Goal: Information Seeking & Learning: Learn about a topic

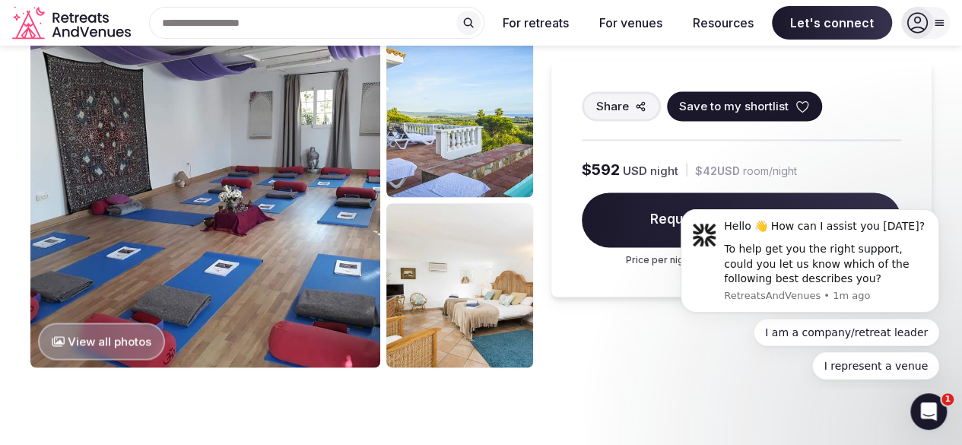
scroll to position [1175, 0]
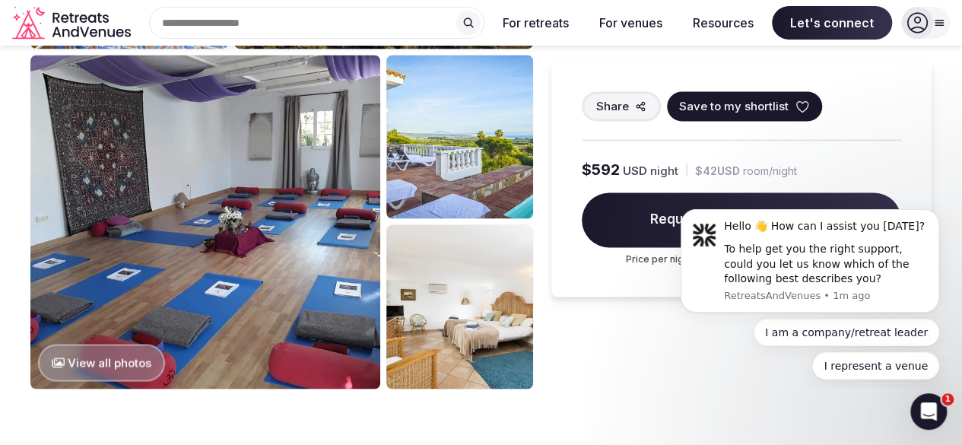
click at [154, 344] on button "View all photos" at bounding box center [101, 362] width 127 height 37
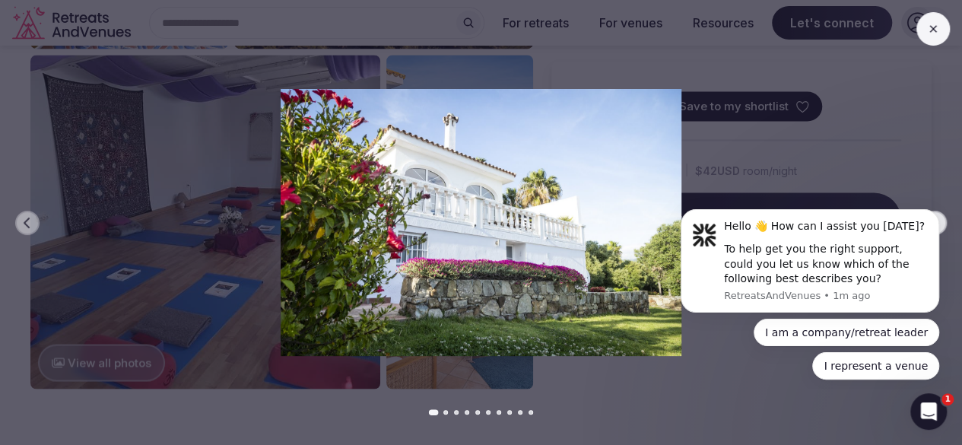
click at [672, 374] on body "Hello 👋 How can I assist you [DATE]? To help get you the right support, could y…" at bounding box center [810, 293] width 292 height 180
click at [928, 24] on icon at bounding box center [933, 29] width 12 height 12
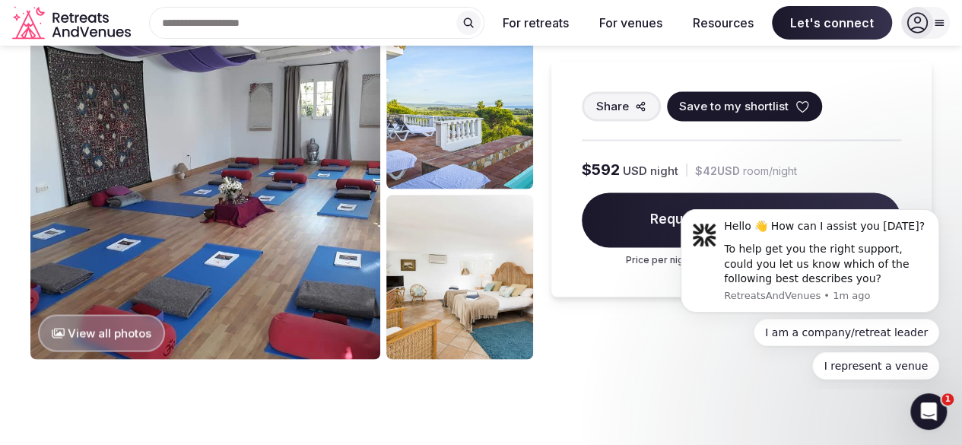
scroll to position [1117, 0]
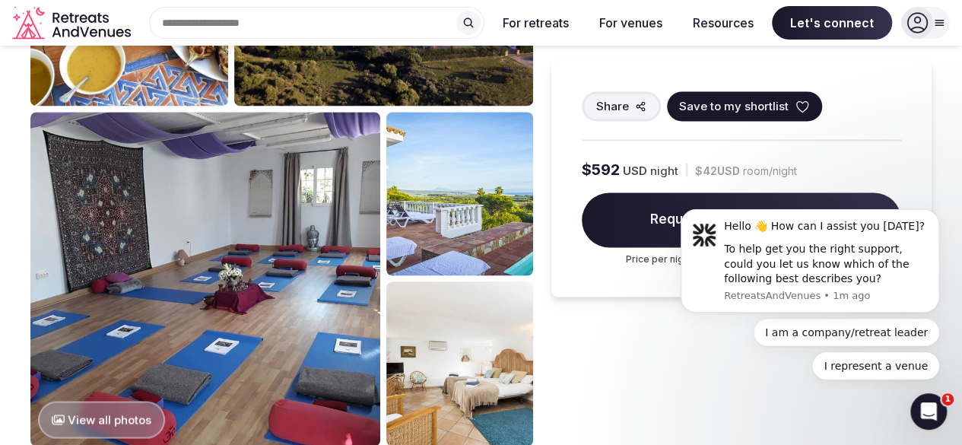
click at [145, 401] on button "View all photos" at bounding box center [101, 419] width 127 height 37
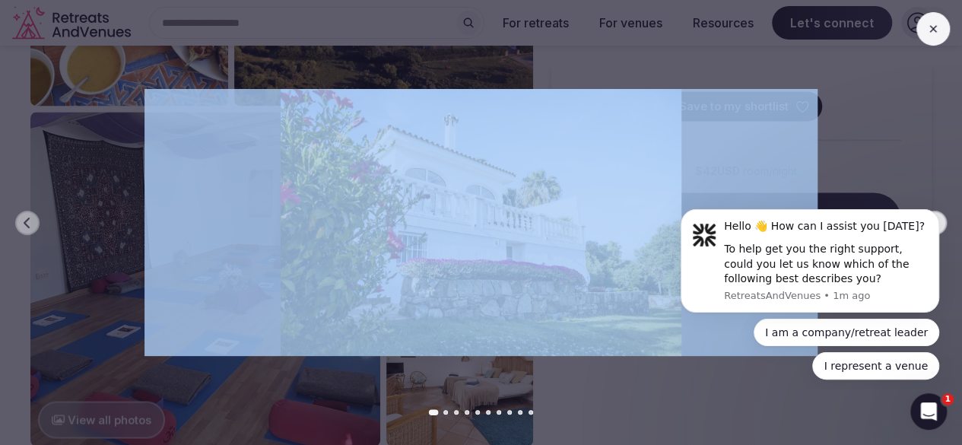
click at [145, 367] on div "Previous slide Next slide" at bounding box center [481, 222] width 962 height 445
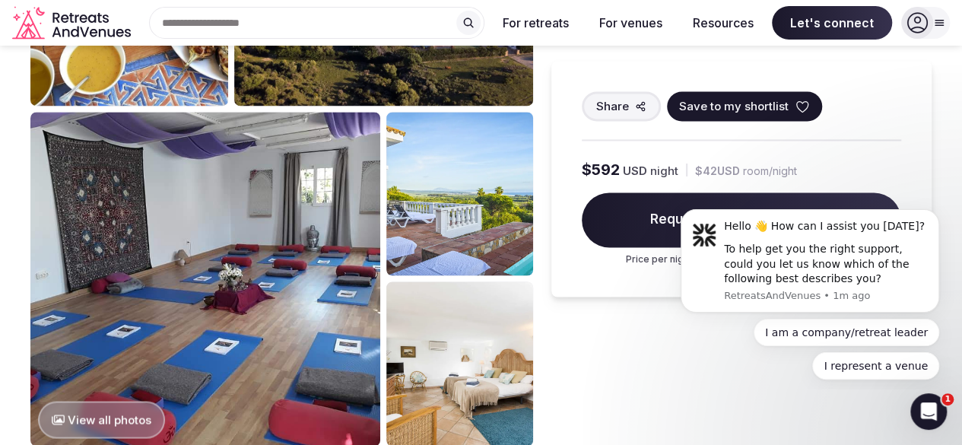
click at [145, 401] on button "View all photos" at bounding box center [101, 419] width 127 height 37
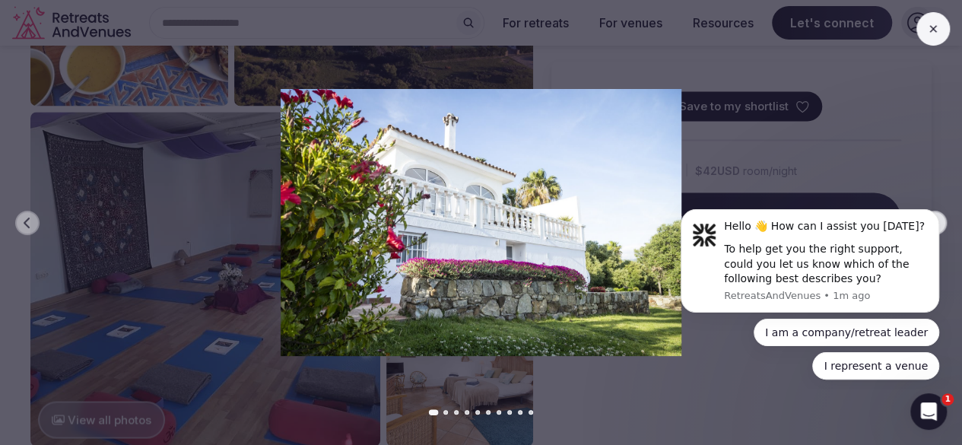
click at [437, 231] on img at bounding box center [482, 222] width 674 height 267
click at [808, 121] on img at bounding box center [482, 222] width 674 height 267
click at [930, 25] on icon at bounding box center [933, 29] width 12 height 12
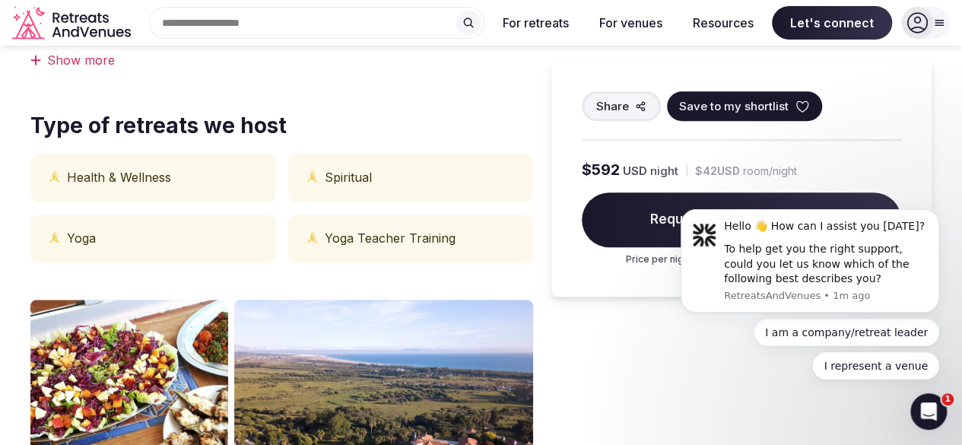
scroll to position [698, 0]
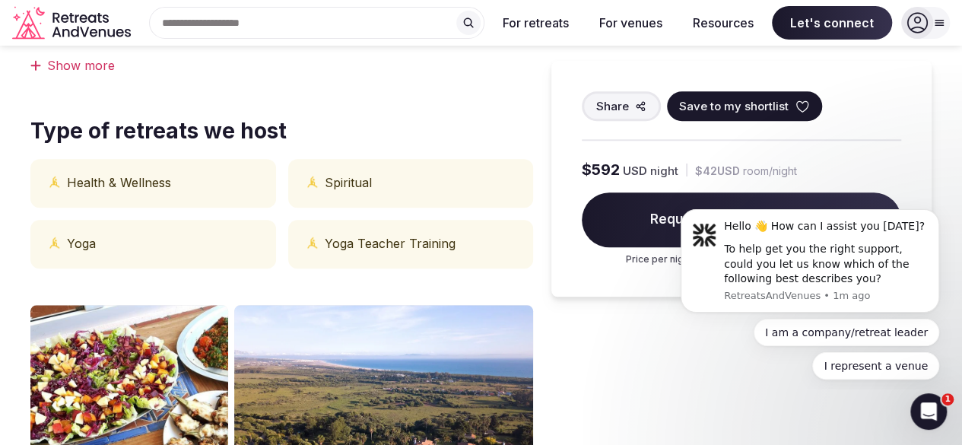
click at [180, 220] on div "Yoga" at bounding box center [153, 244] width 246 height 49
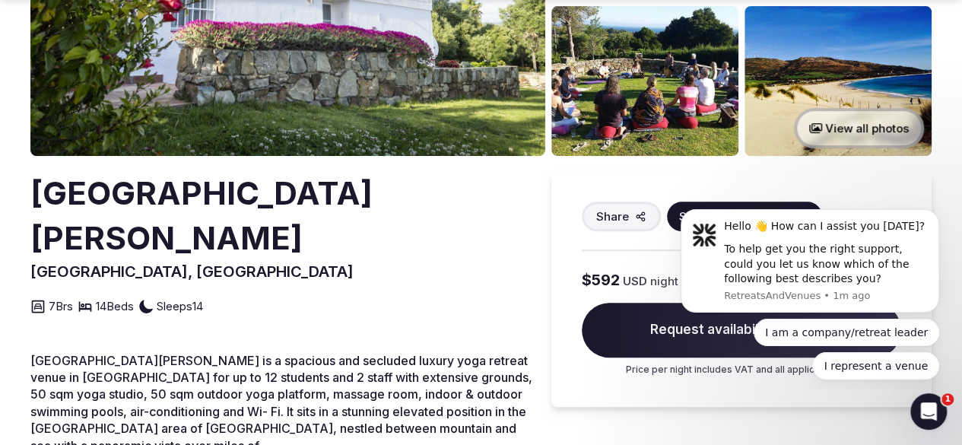
scroll to position [295, 0]
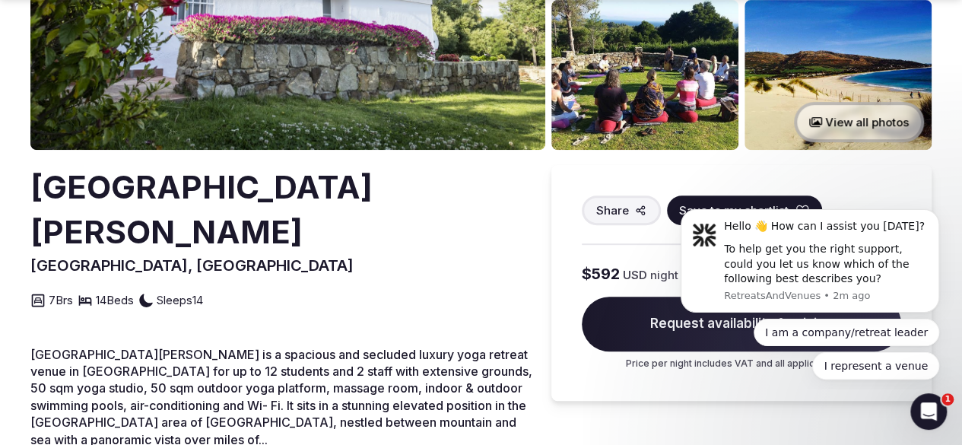
click at [852, 122] on button "View all photos" at bounding box center [859, 122] width 130 height 40
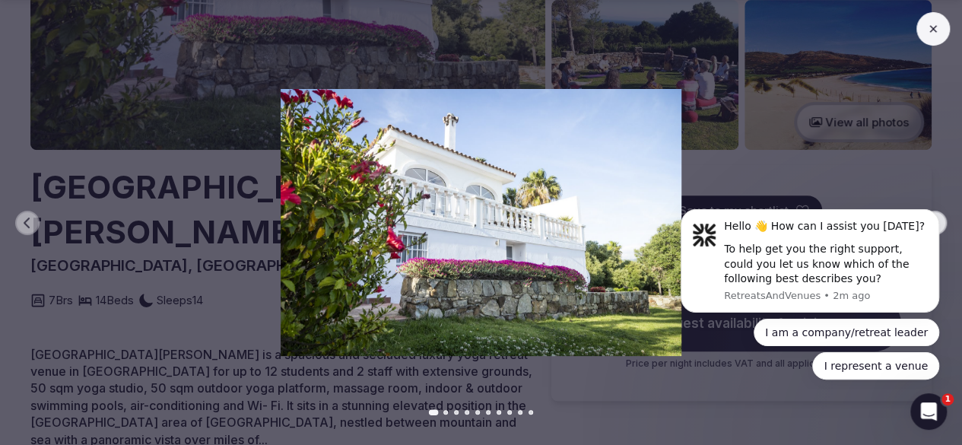
click at [852, 122] on div at bounding box center [475, 222] width 974 height 267
click at [936, 27] on icon at bounding box center [933, 29] width 12 height 12
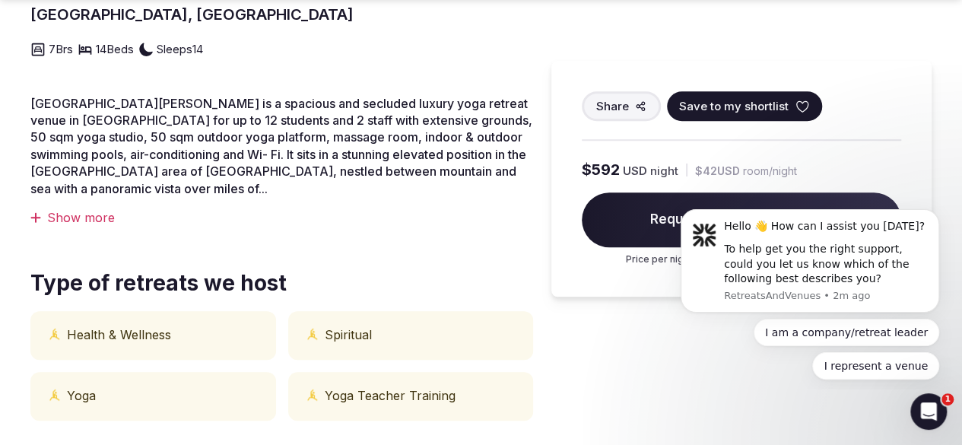
scroll to position [552, 0]
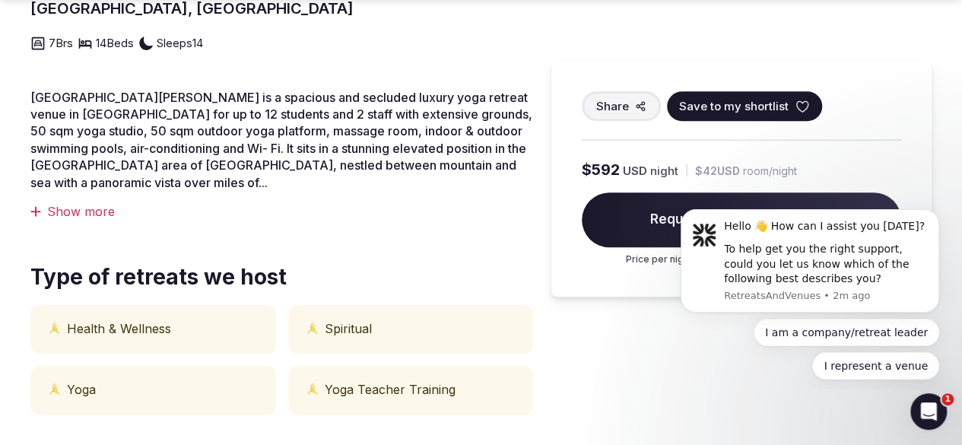
click at [949, 78] on section "View all photos [GEOGRAPHIC_DATA][PERSON_NAME], [GEOGRAPHIC_DATA] Share Save to…" at bounding box center [481, 294] width 962 height 1603
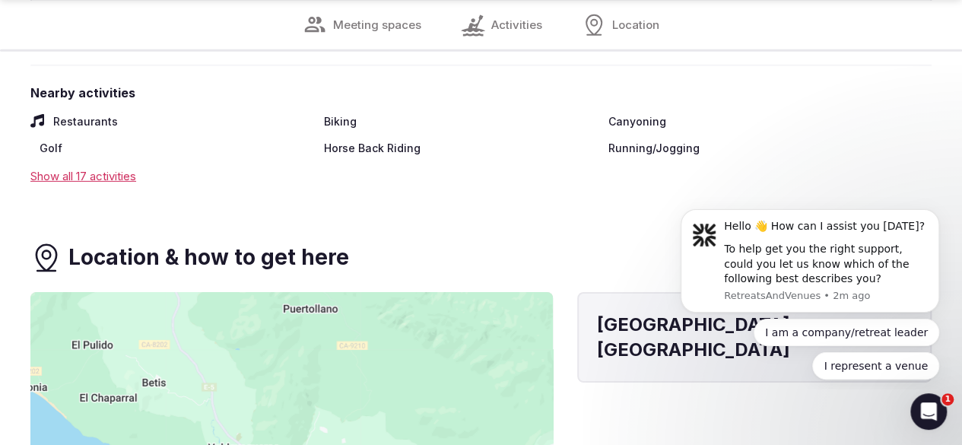
scroll to position [2290, 0]
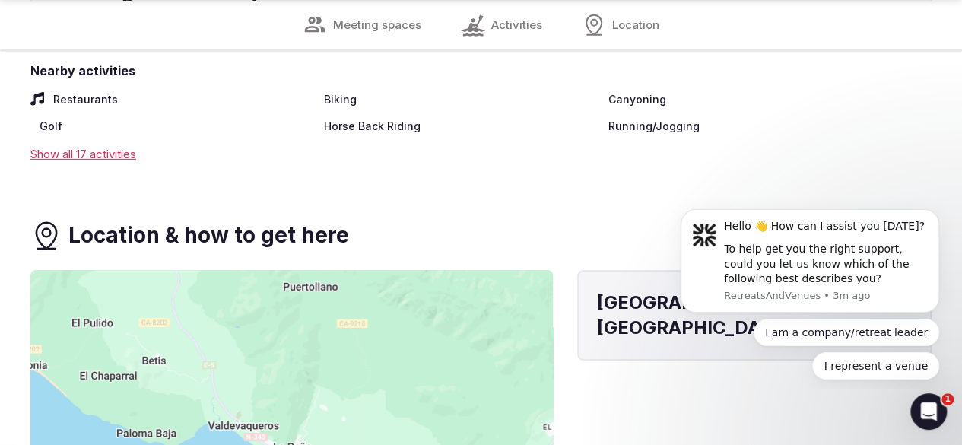
click at [189, 157] on div "Show all 17 activities" at bounding box center [480, 154] width 901 height 16
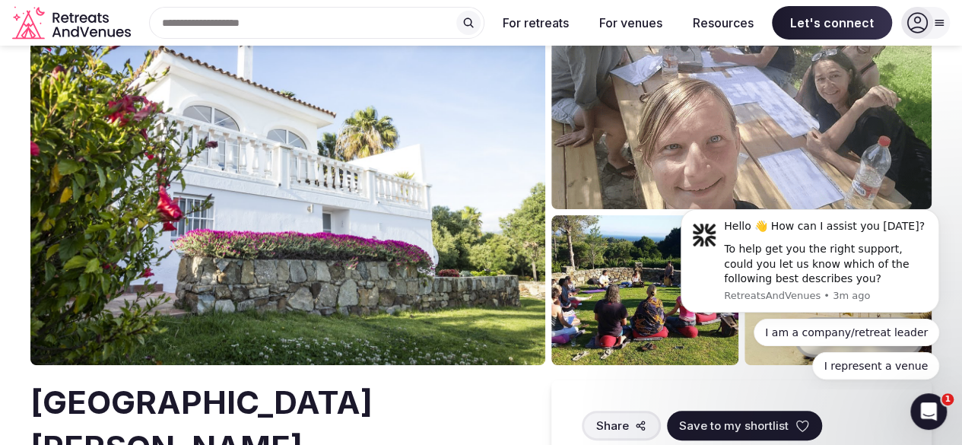
scroll to position [0, 0]
